Goal: Task Accomplishment & Management: Manage account settings

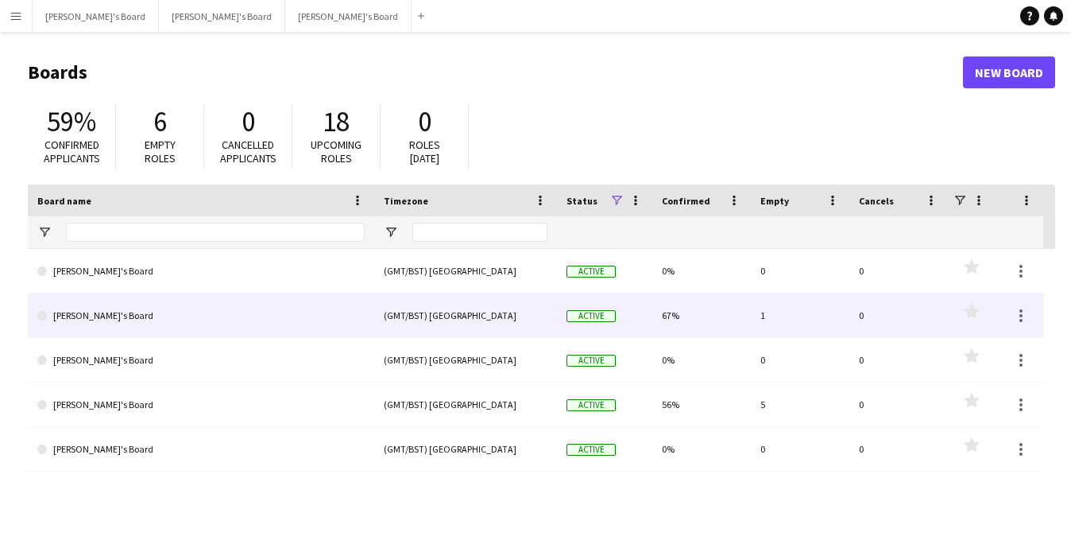
click at [196, 318] on link "[PERSON_NAME]'s Board" at bounding box center [200, 315] width 327 height 45
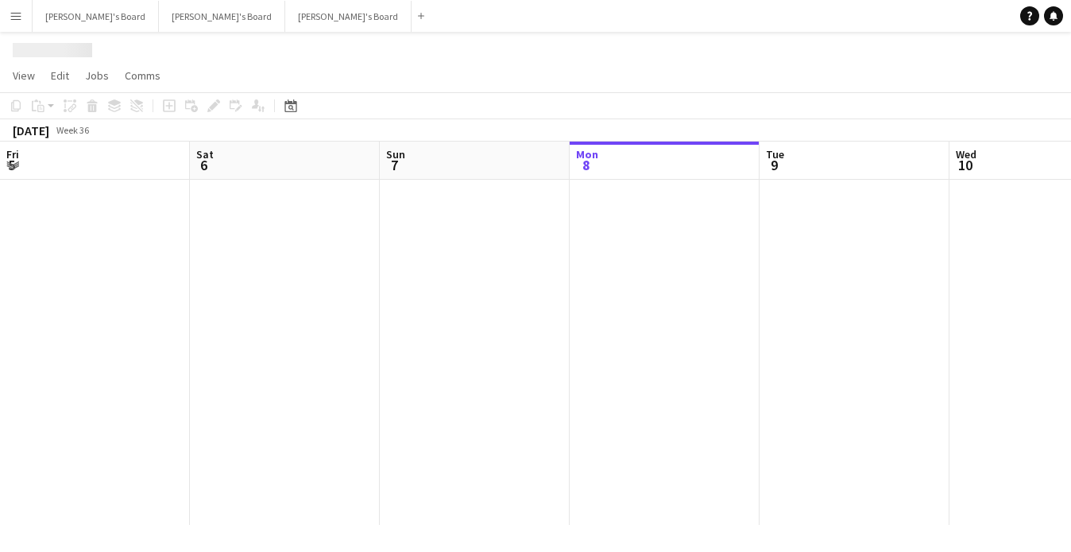
scroll to position [0, 380]
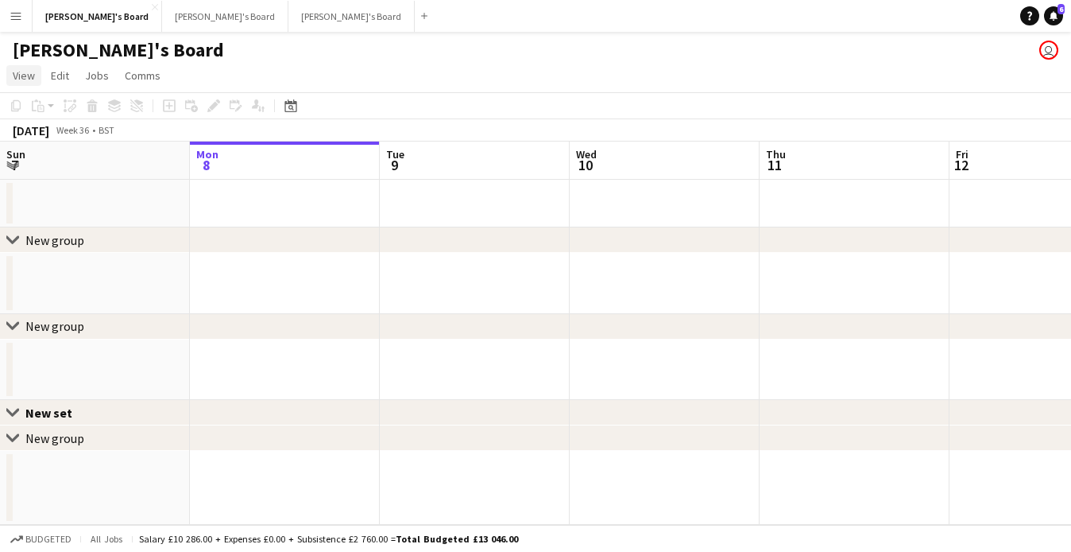
click at [32, 72] on span "View" at bounding box center [24, 75] width 22 height 14
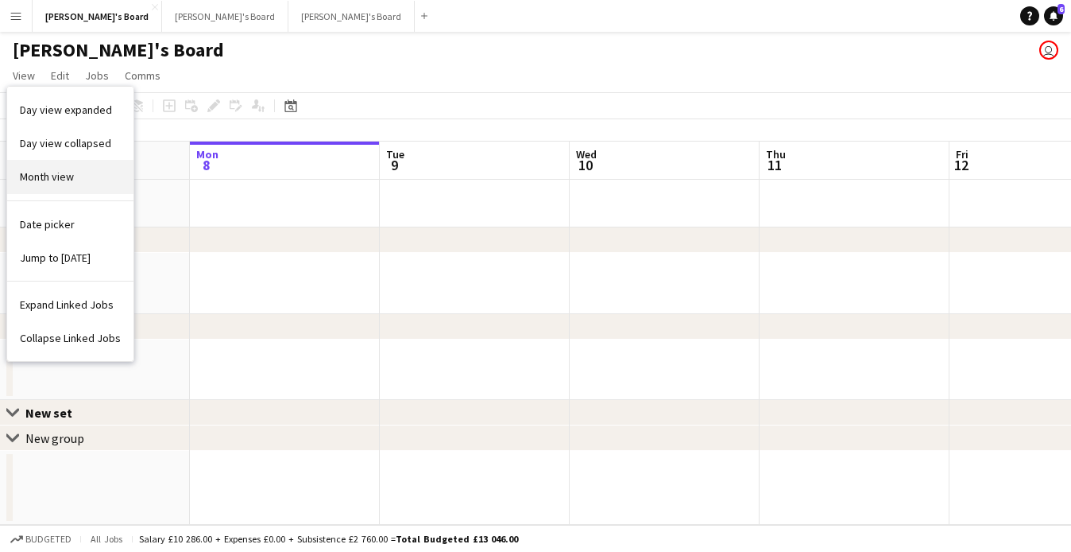
click at [74, 174] on link "Month view" at bounding box center [70, 176] width 126 height 33
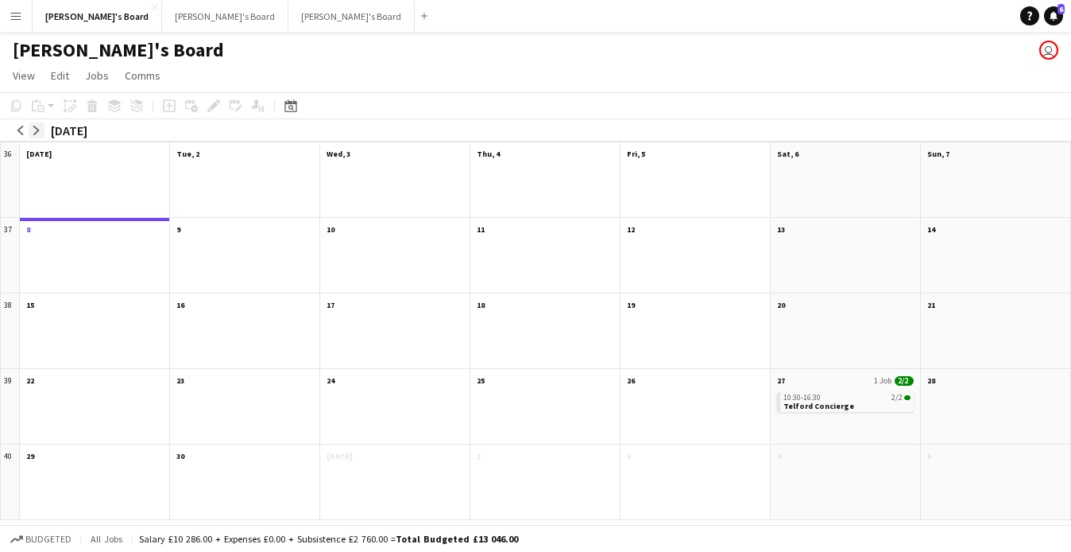
click at [40, 133] on app-icon "arrow-right" at bounding box center [37, 131] width 10 height 10
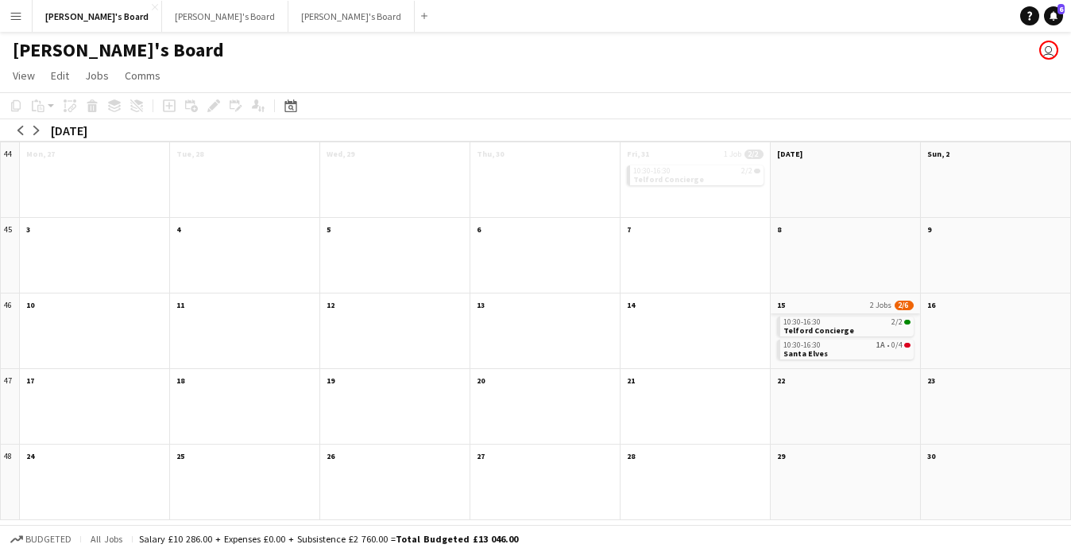
click at [846, 304] on app-month-view-date-header "15 2 Jobs 2/6" at bounding box center [845, 303] width 149 height 20
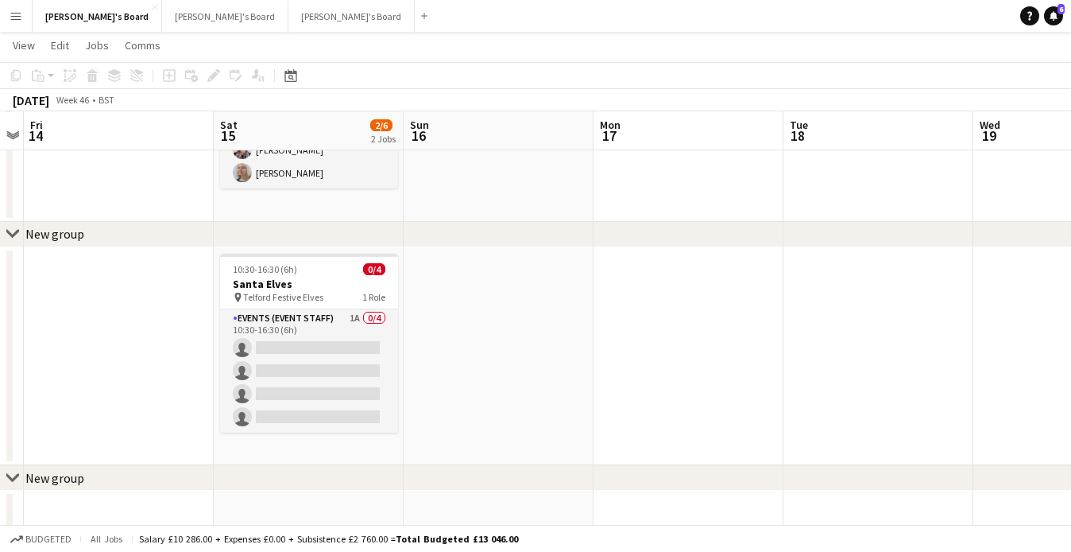
scroll to position [130, 0]
click at [322, 281] on h3 "Santa Elves" at bounding box center [309, 283] width 178 height 14
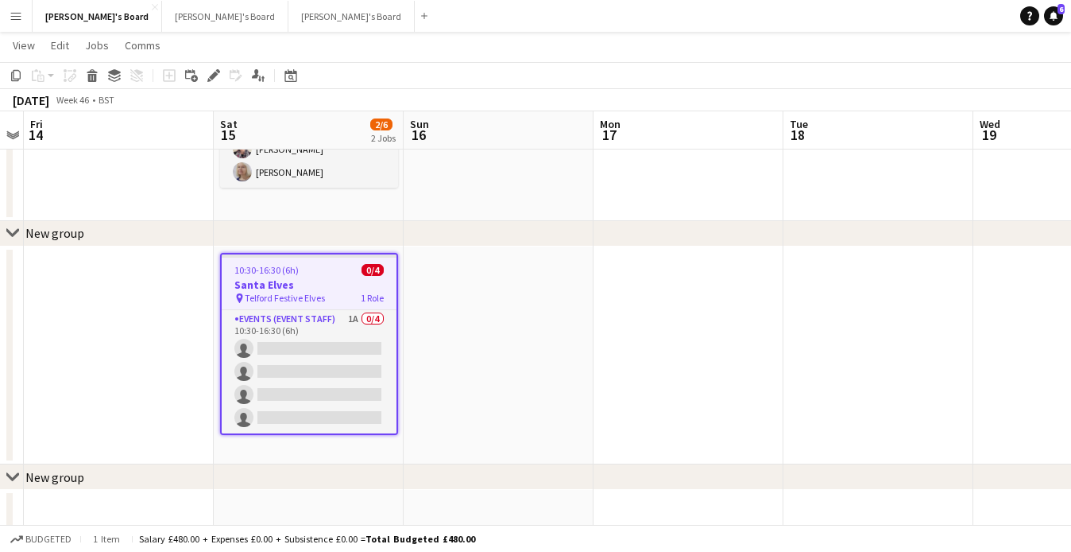
click at [328, 274] on div "10:30-16:30 (6h) 0/4" at bounding box center [309, 270] width 175 height 12
click at [328, 274] on app-job-card "10:30-16:30 (6h) 0/4 [GEOGRAPHIC_DATA] pin Telford Festive Elves 1 Role Events …" at bounding box center [309, 344] width 178 height 182
click at [328, 274] on div "10:30-16:30 (6h) 0/4" at bounding box center [309, 270] width 175 height 12
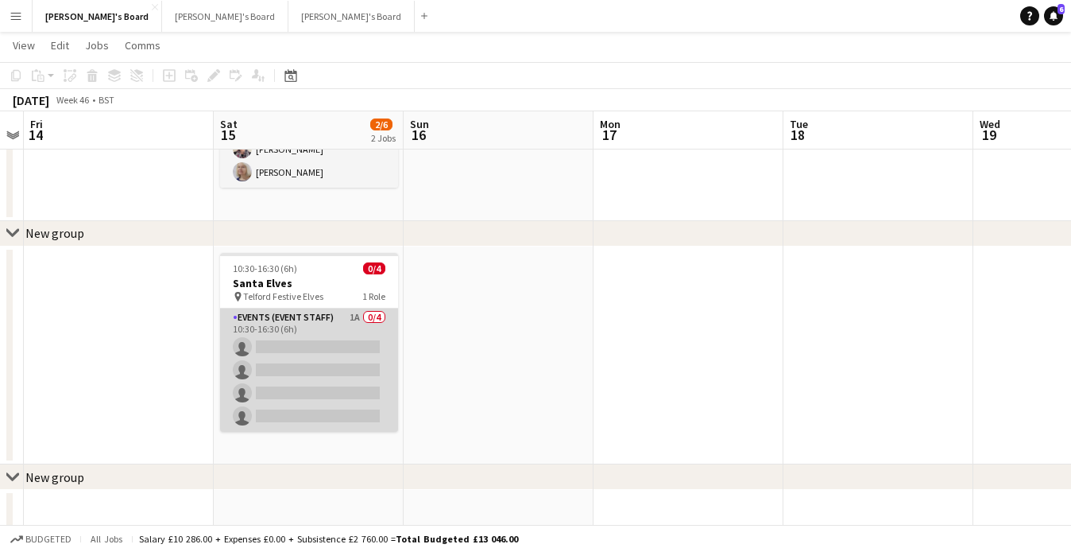
click at [328, 309] on app-card-role "Events (Event Staff) 1A 0/4 10:30-16:30 (6h) single-neutral-actions single-neut…" at bounding box center [309, 369] width 178 height 123
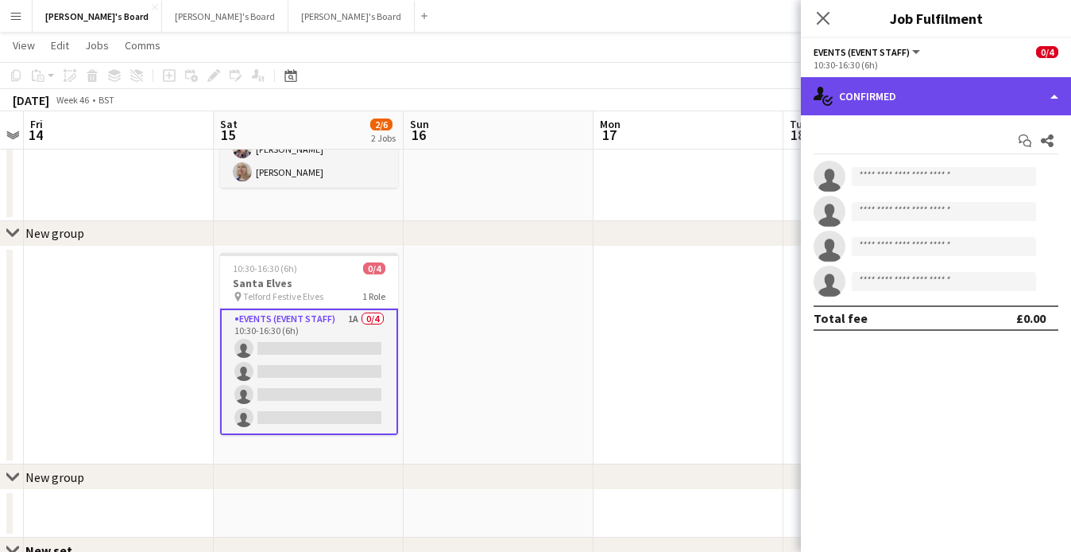
click at [946, 100] on div "single-neutral-actions-check-2 Confirmed" at bounding box center [936, 96] width 270 height 38
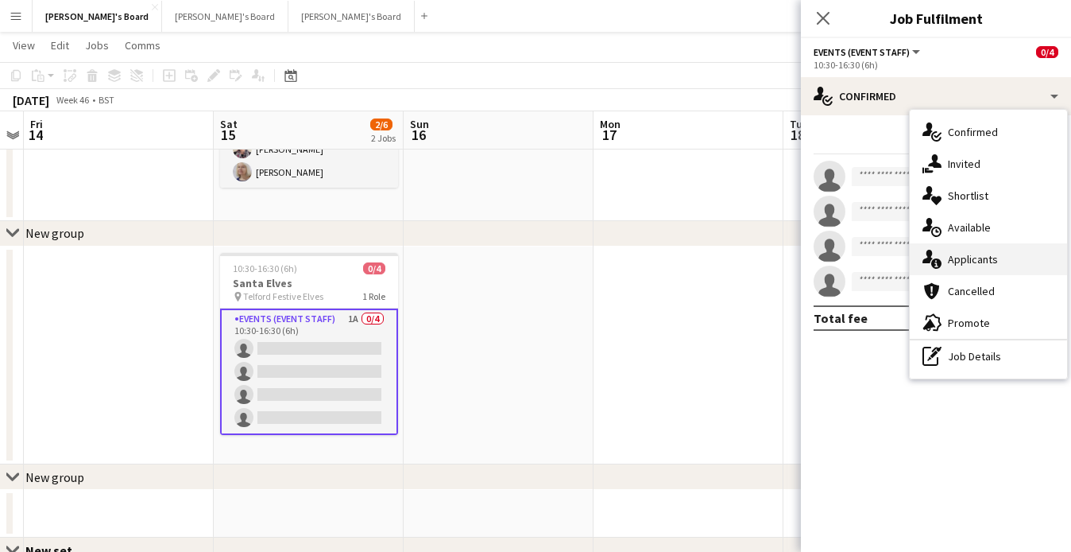
click at [947, 250] on div "single-neutral-actions-information Applicants" at bounding box center [988, 259] width 157 height 32
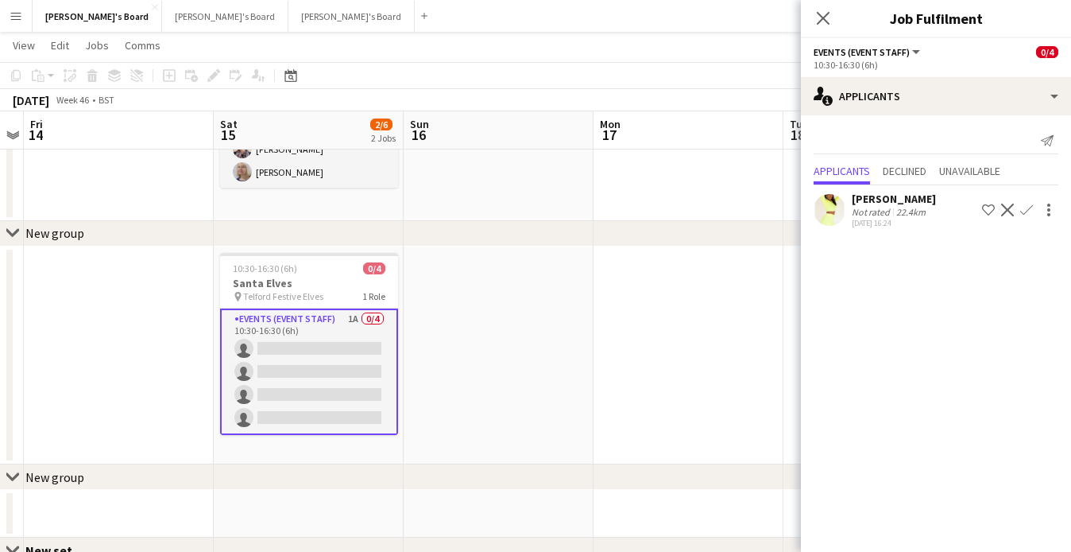
click at [880, 201] on div "[PERSON_NAME]" at bounding box center [894, 199] width 84 height 14
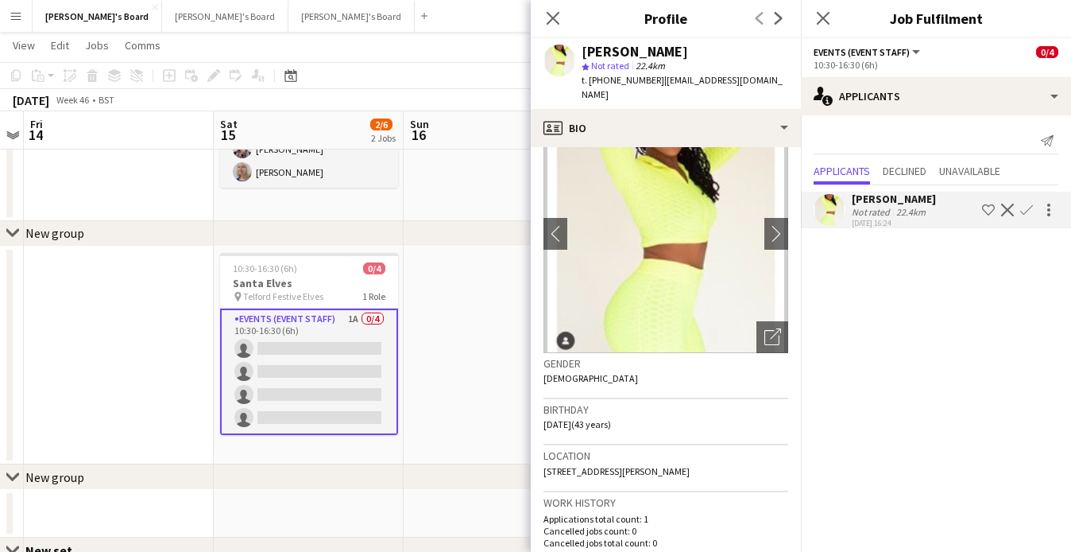
scroll to position [0, 0]
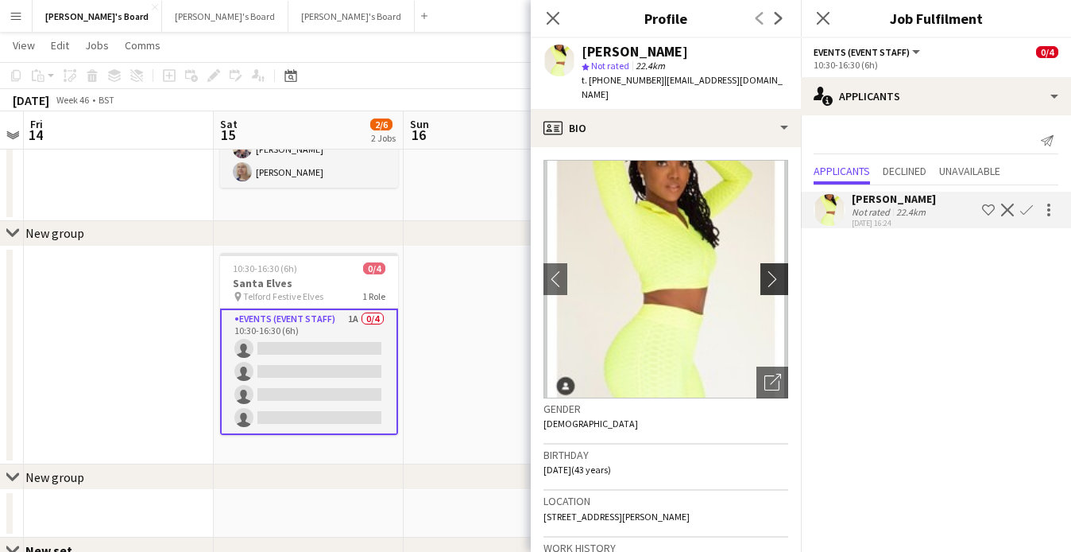
click at [773, 286] on button "chevron-right" at bounding box center [777, 279] width 32 height 32
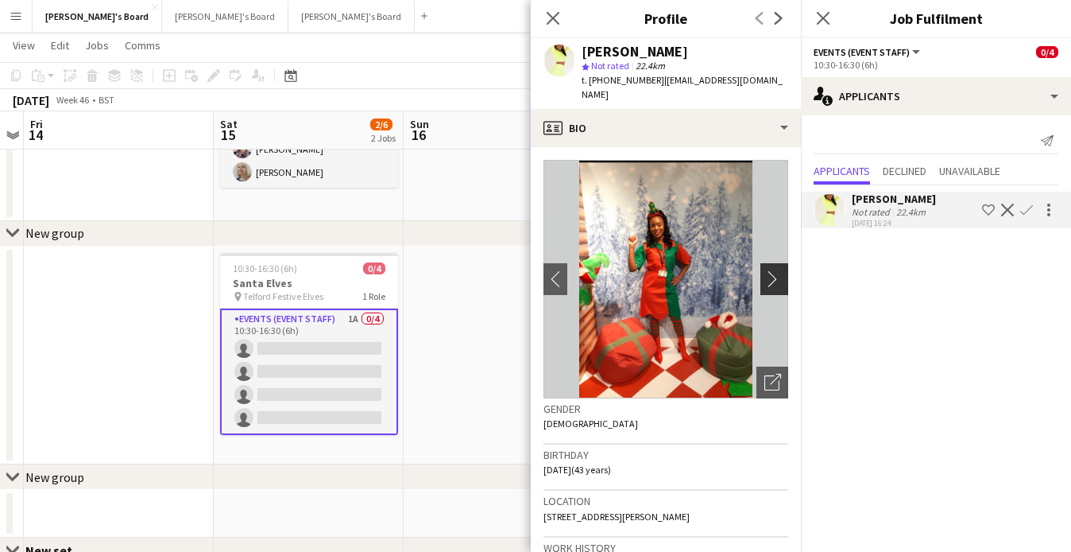
click at [773, 286] on button "chevron-right" at bounding box center [777, 279] width 32 height 32
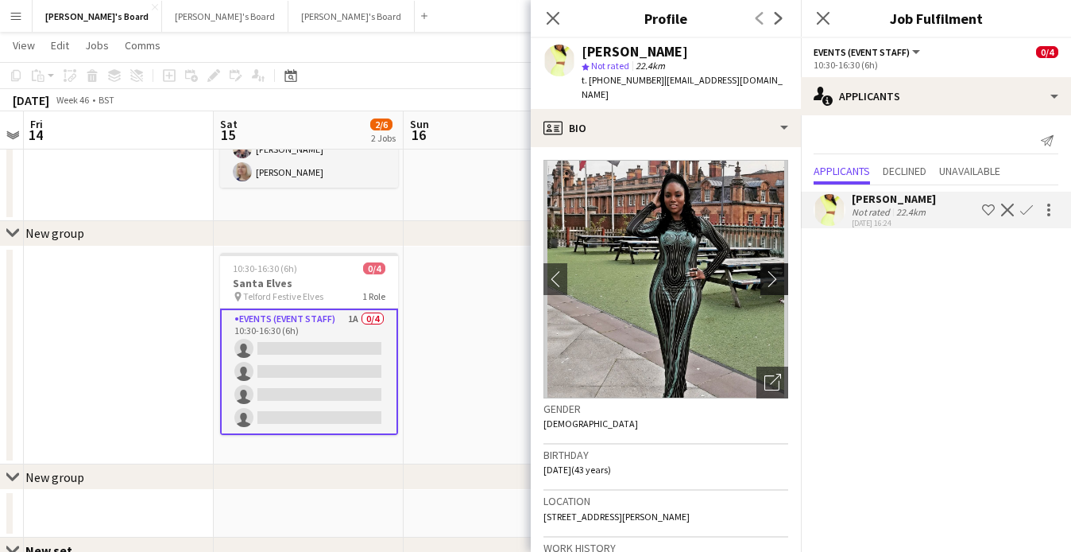
click at [773, 286] on button "chevron-right" at bounding box center [777, 279] width 32 height 32
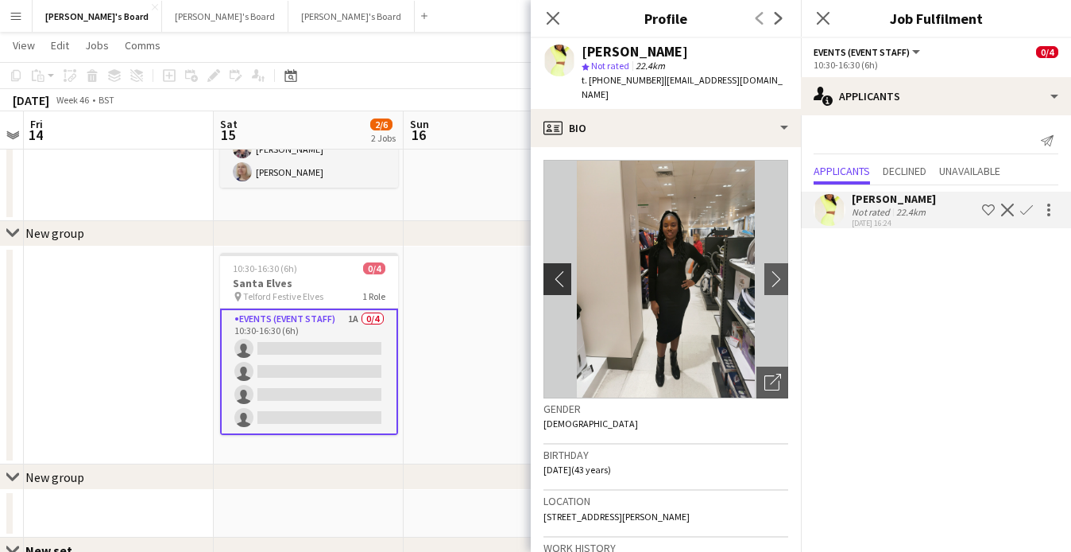
click at [560, 285] on app-icon "chevron-left" at bounding box center [556, 278] width 25 height 17
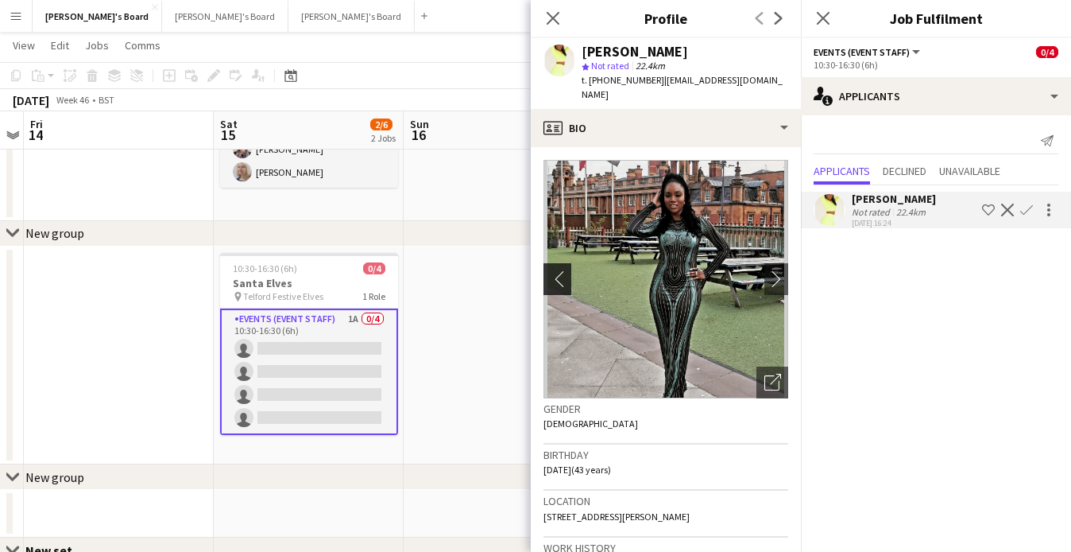
click at [560, 285] on app-icon "chevron-left" at bounding box center [556, 278] width 25 height 17
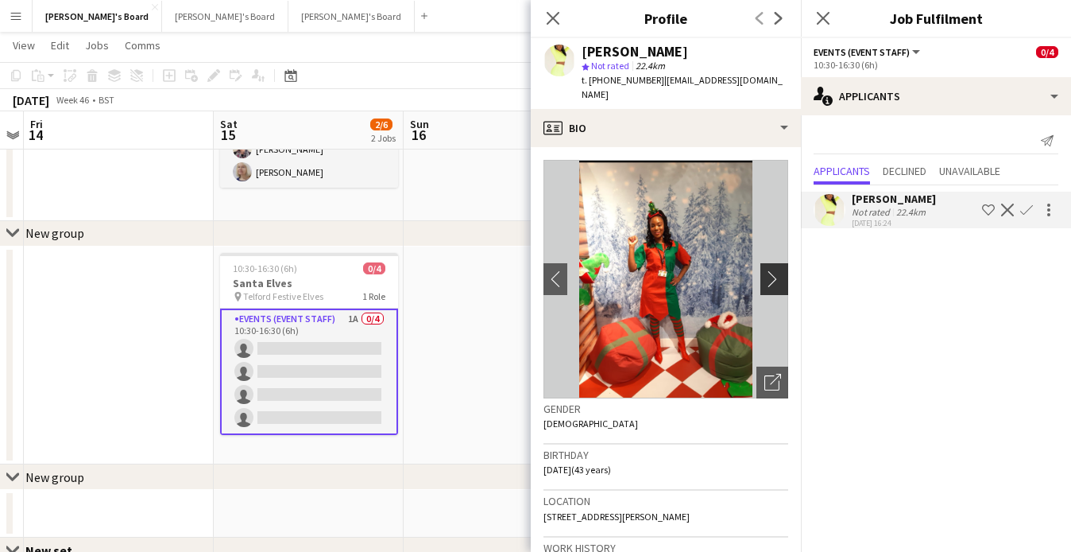
click at [781, 289] on button "chevron-right" at bounding box center [777, 279] width 32 height 32
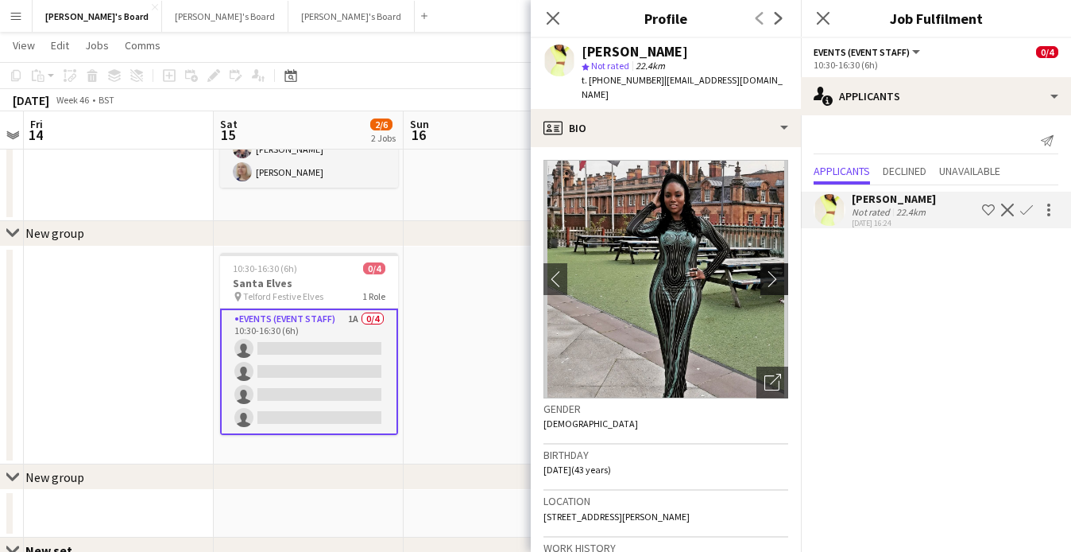
click at [781, 289] on button "chevron-right" at bounding box center [777, 279] width 32 height 32
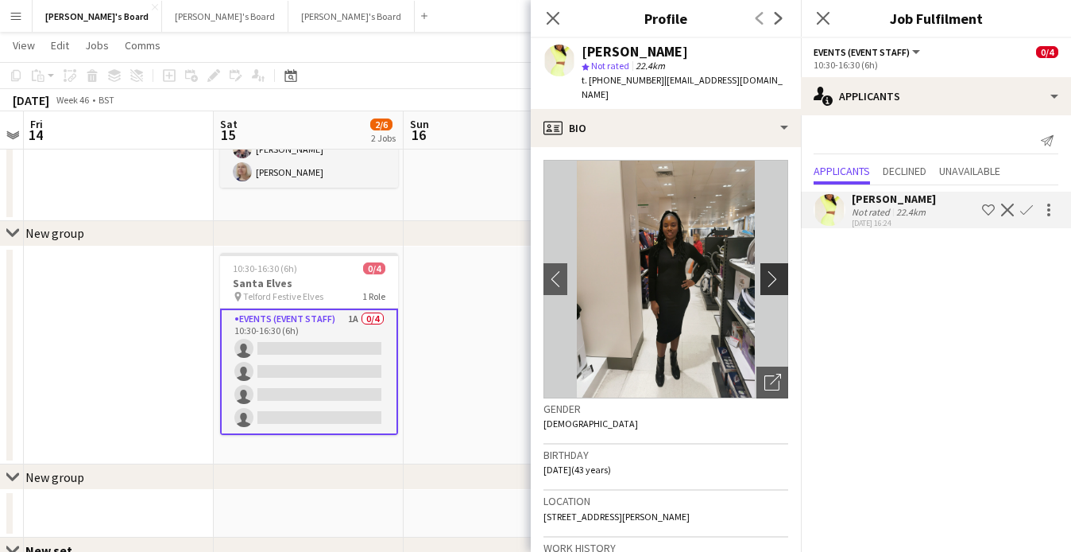
click at [781, 289] on button "chevron-right" at bounding box center [777, 279] width 32 height 32
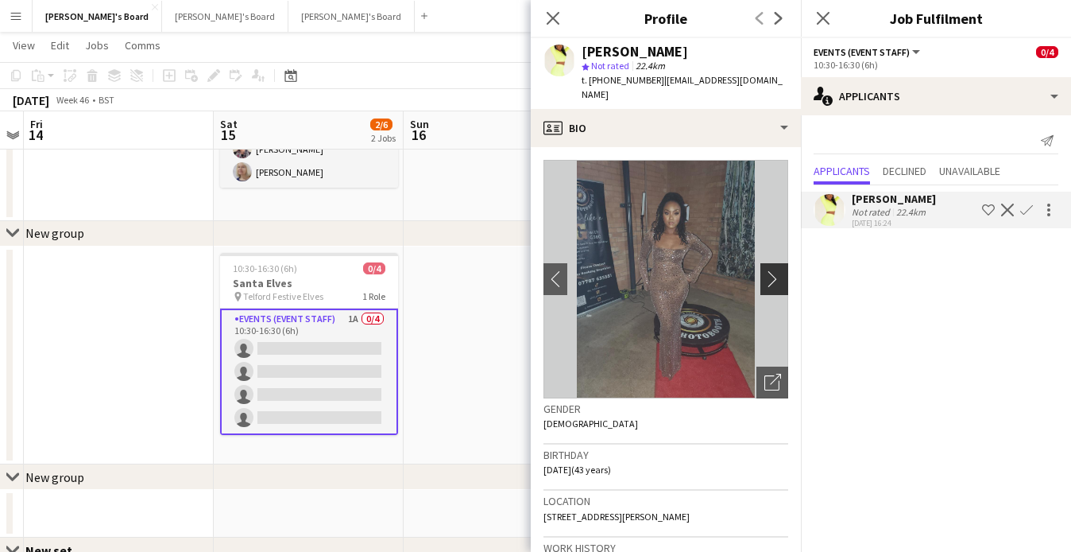
click at [781, 289] on button "chevron-right" at bounding box center [777, 279] width 32 height 32
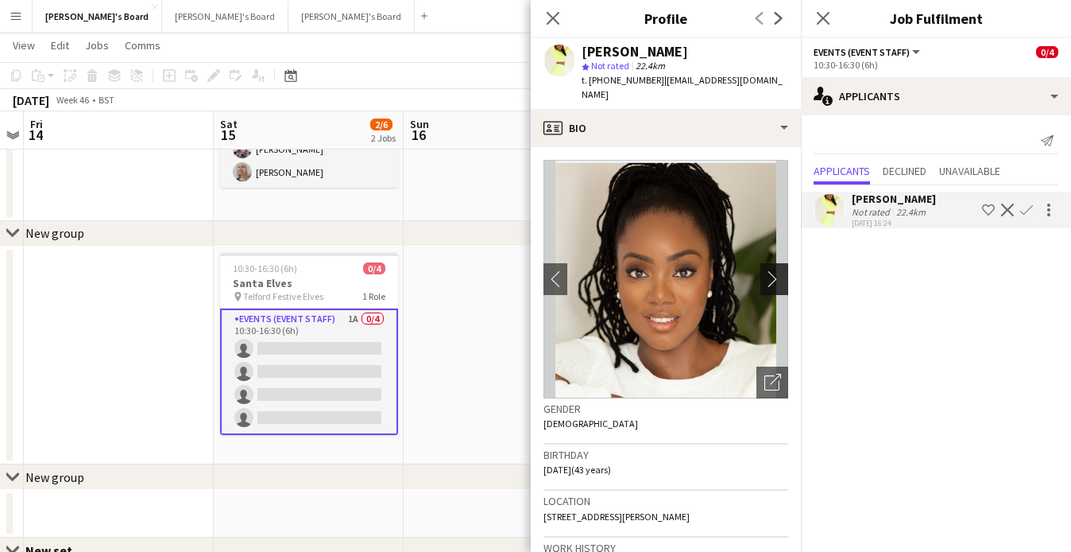
click at [781, 289] on button "chevron-right" at bounding box center [777, 279] width 32 height 32
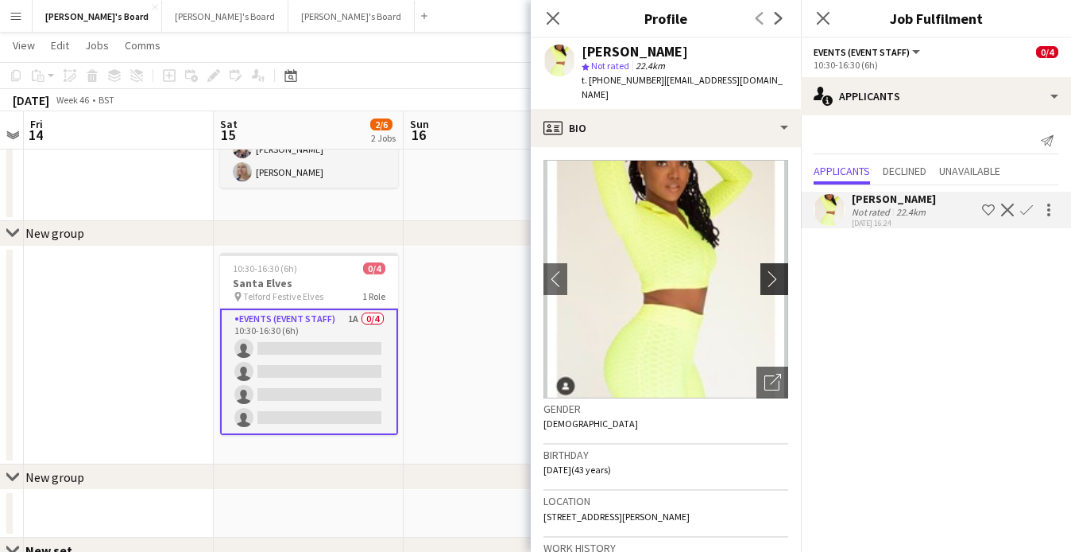
click at [781, 289] on button "chevron-right" at bounding box center [777, 279] width 32 height 32
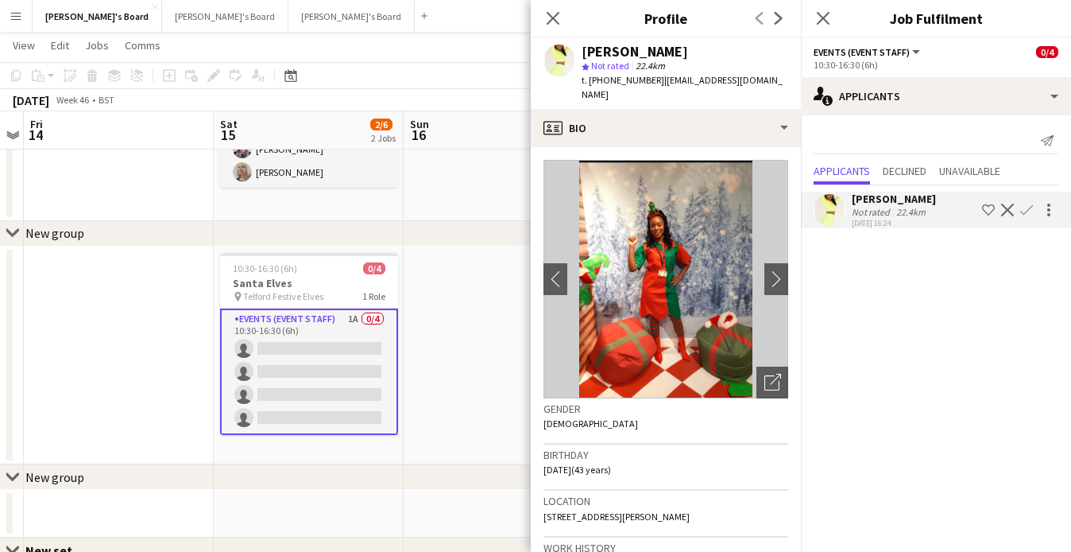
click at [1028, 212] on app-icon "Confirm" at bounding box center [1027, 209] width 13 height 13
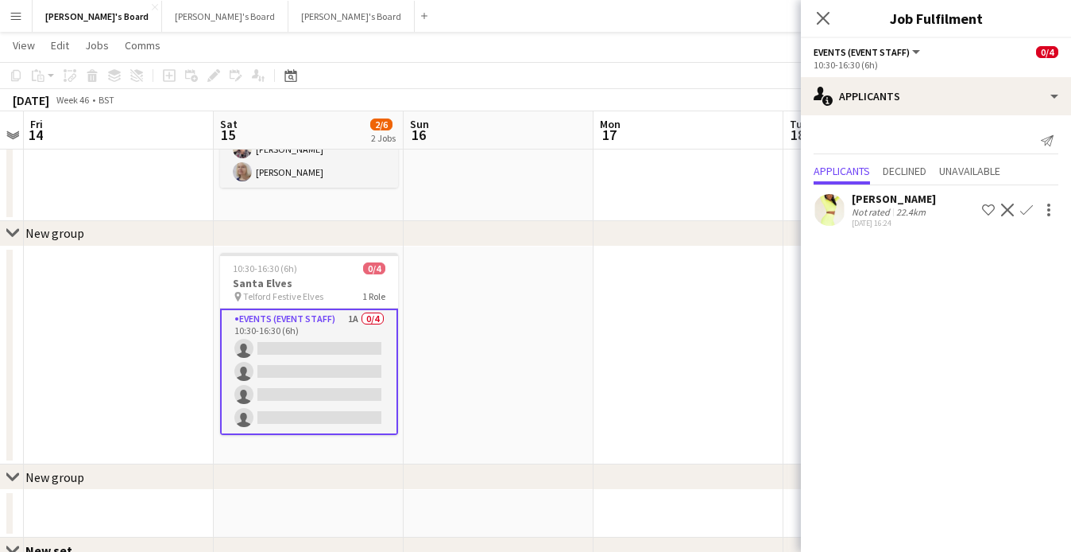
click at [1033, 209] on app-icon "Confirm" at bounding box center [1027, 209] width 13 height 13
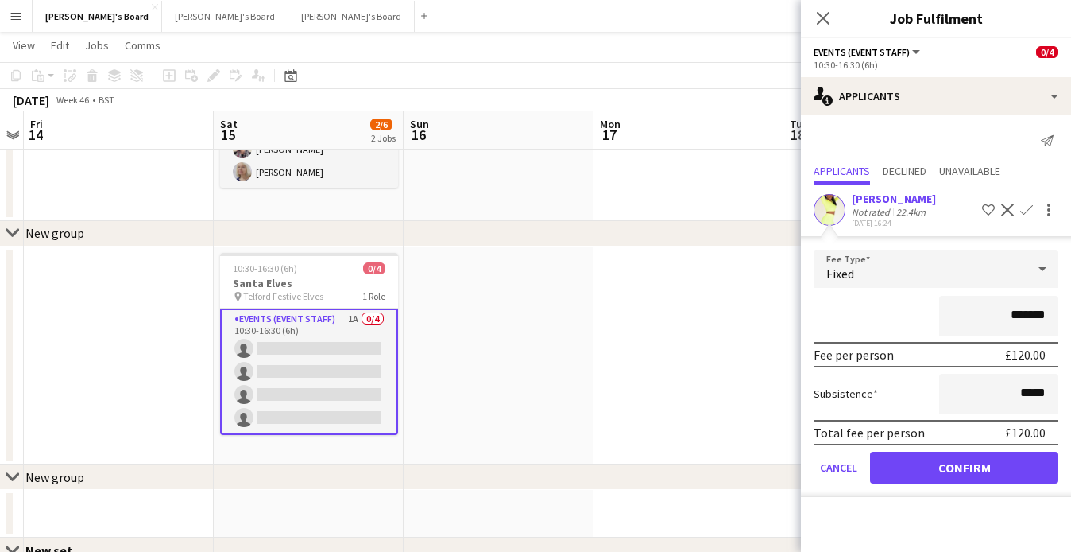
click at [997, 465] on button "Confirm" at bounding box center [964, 467] width 188 height 32
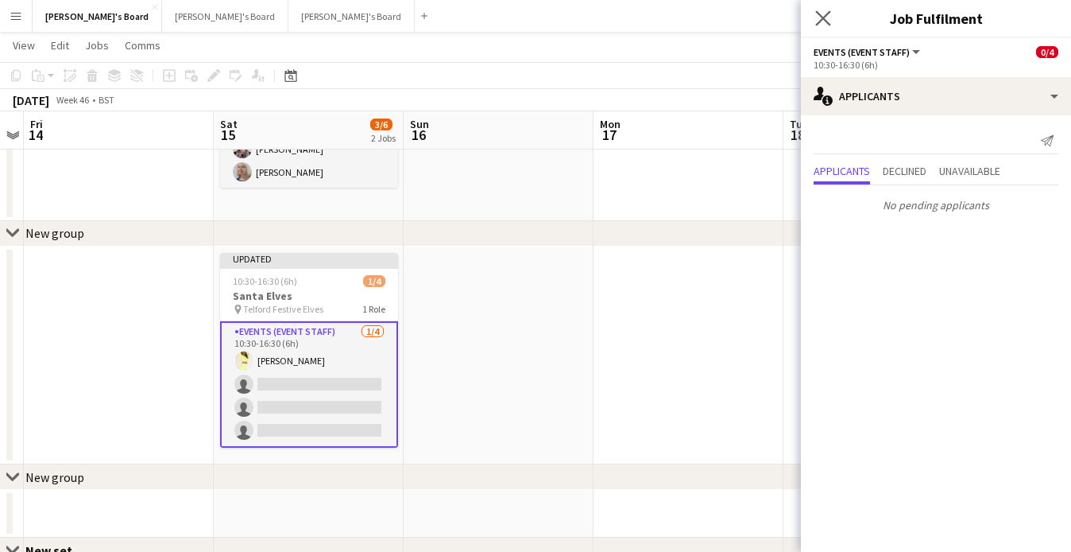
click at [816, 14] on app-icon "Close pop-in" at bounding box center [823, 18] width 23 height 23
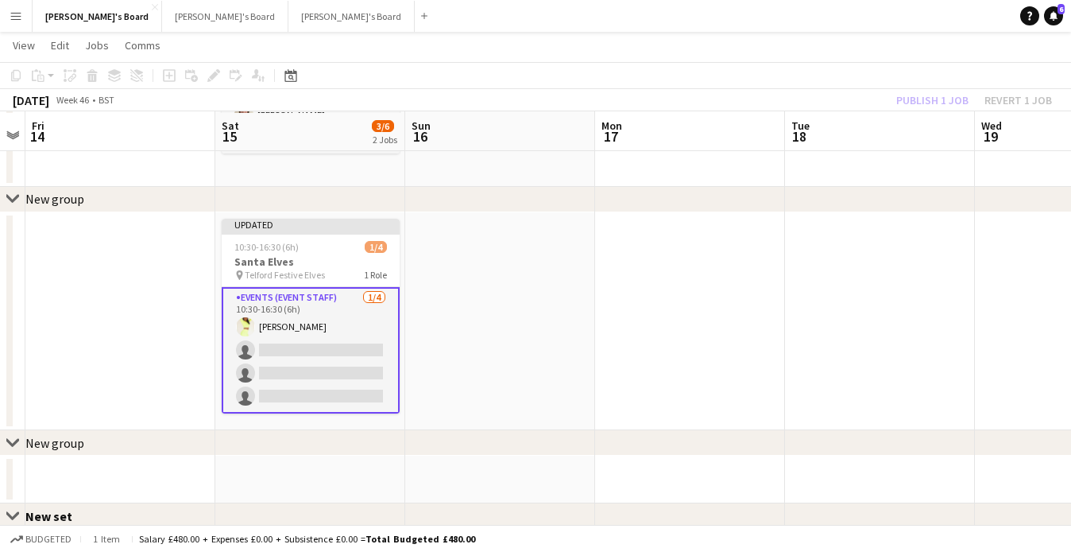
scroll to position [166, 0]
